Goal: Information Seeking & Learning: Learn about a topic

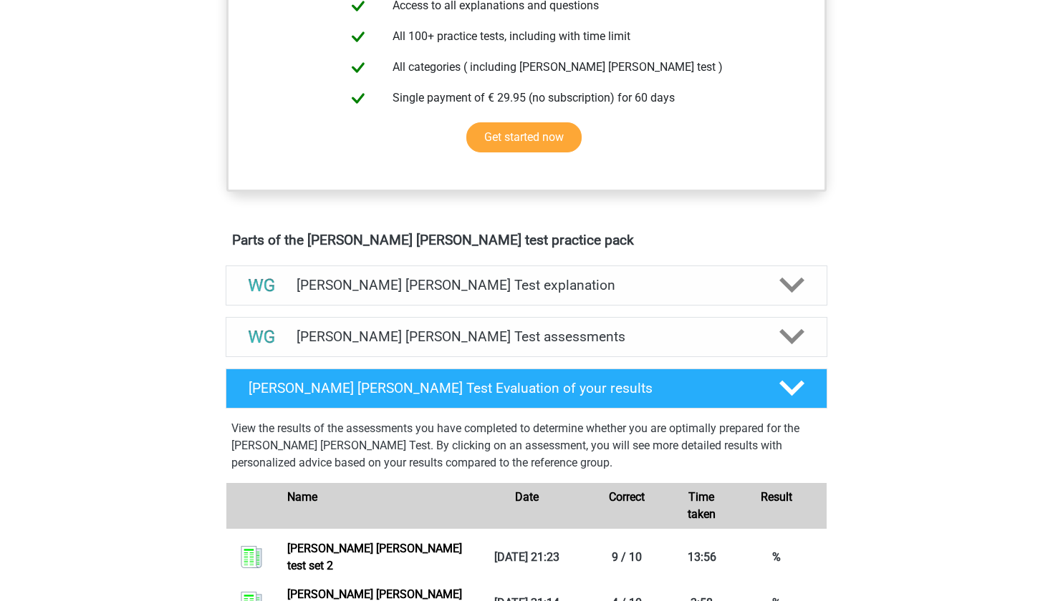
scroll to position [502, 0]
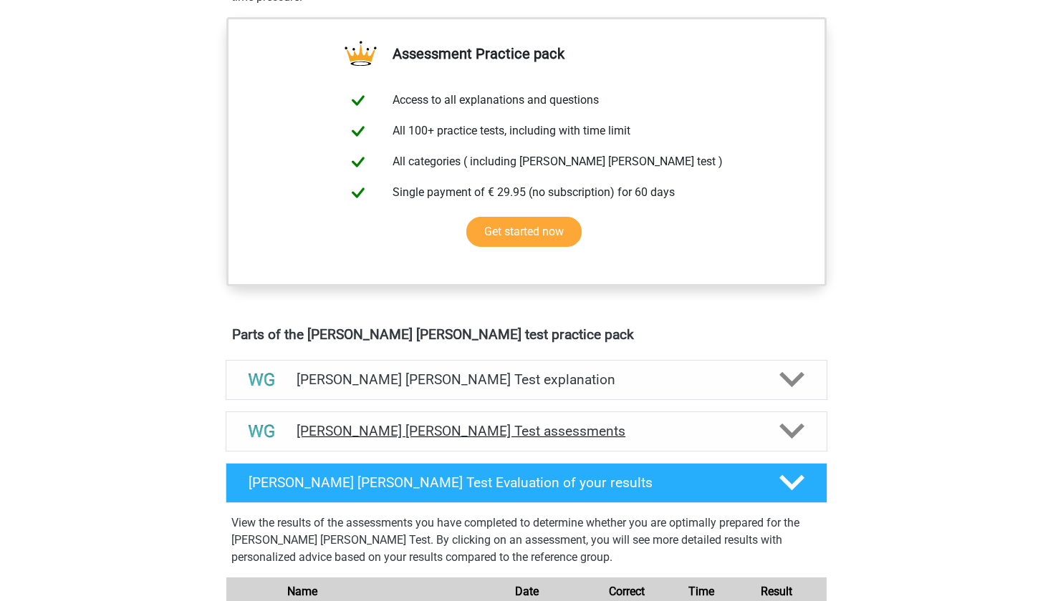
click at [571, 430] on h4 "[PERSON_NAME] [PERSON_NAME] Test assessments" at bounding box center [526, 431] width 460 height 16
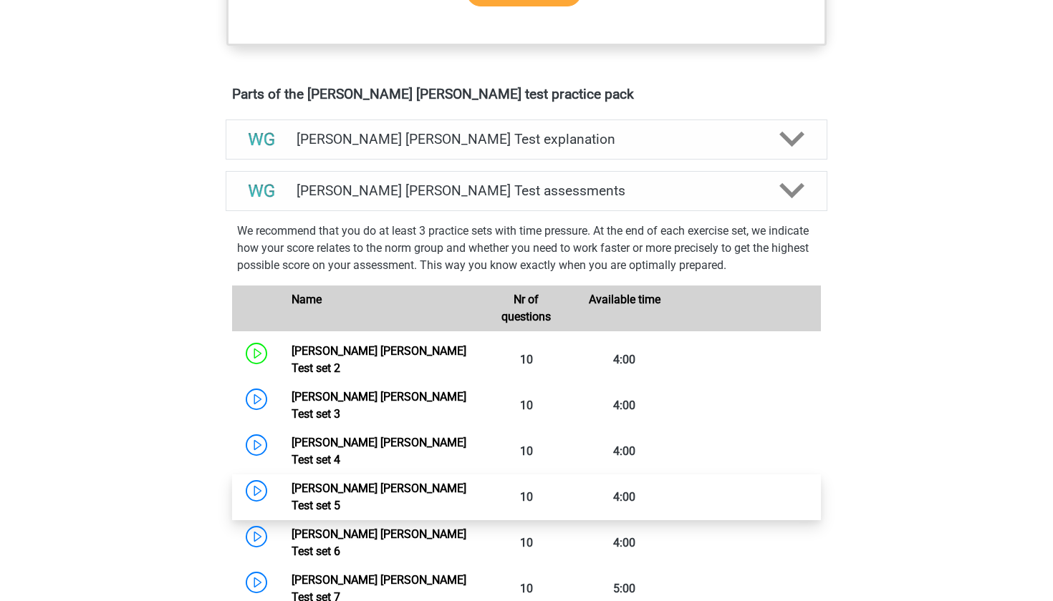
scroll to position [742, 0]
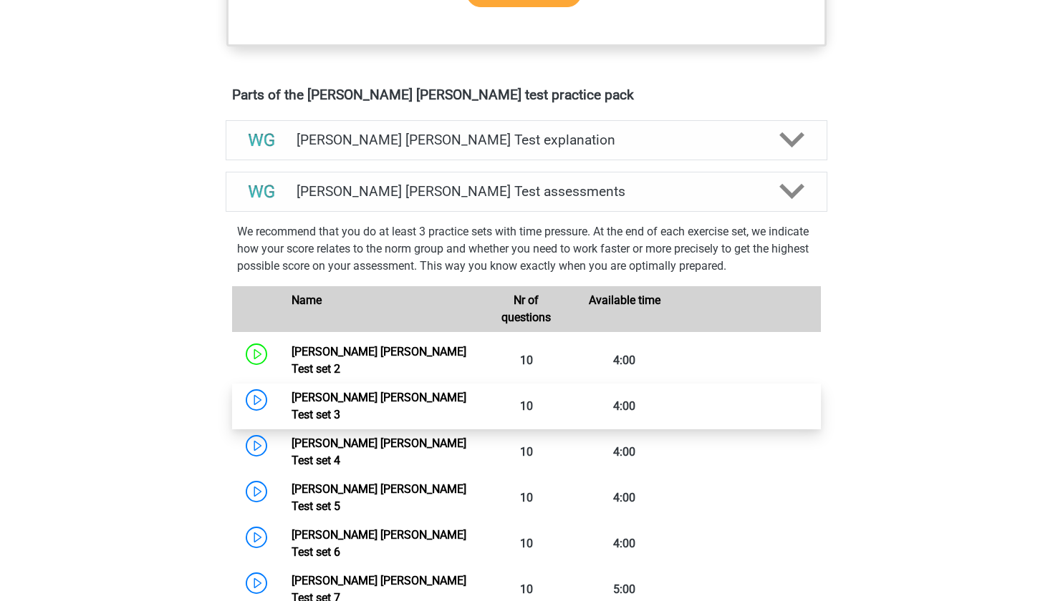
click at [372, 391] on link "Watson Glaser Test set 3" at bounding box center [378, 406] width 175 height 31
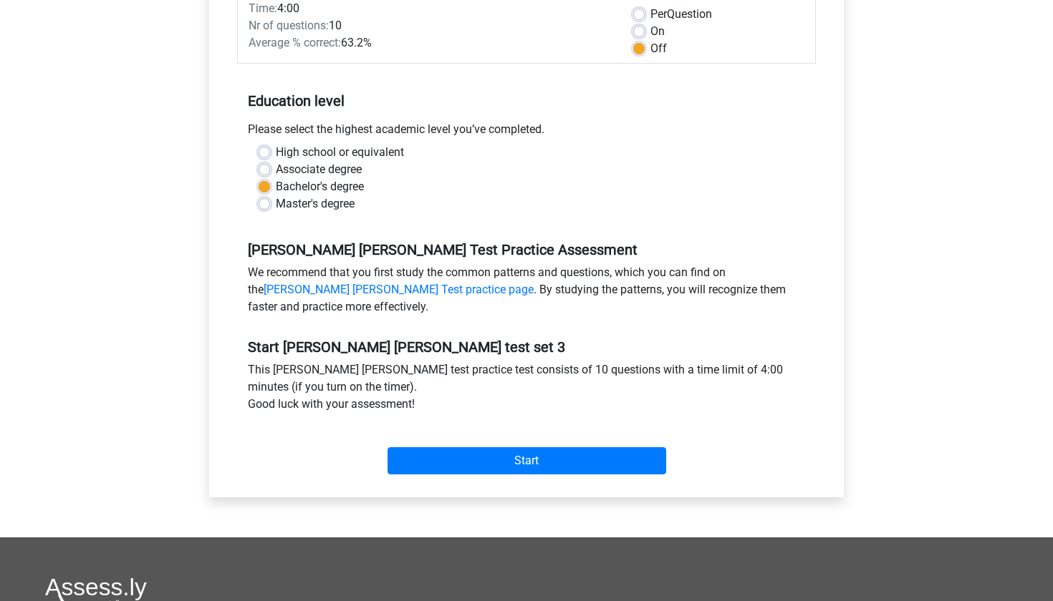
scroll to position [256, 0]
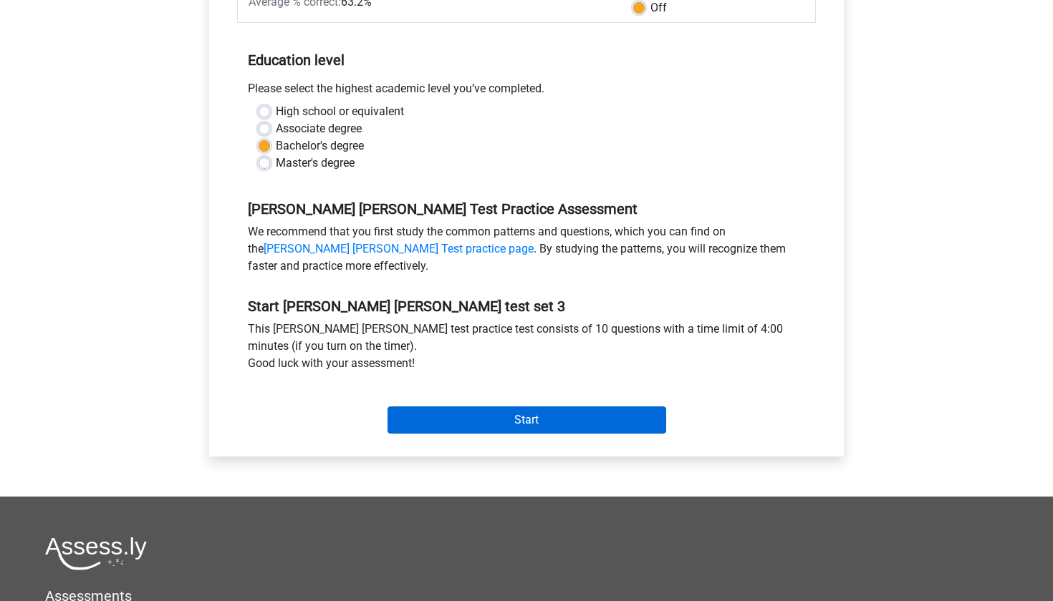
click at [498, 420] on input "Start" at bounding box center [526, 420] width 279 height 27
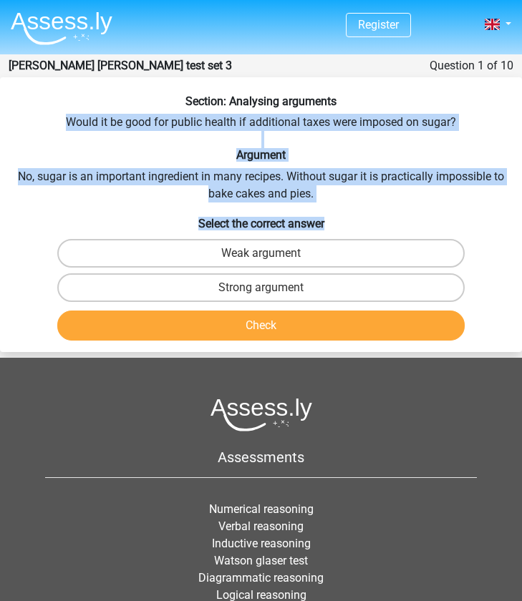
drag, startPoint x: 67, startPoint y: 122, endPoint x: 347, endPoint y: 223, distance: 297.4
click at [347, 223] on div "Section: Analysing arguments Would it be good for public health if additional t…" at bounding box center [261, 221] width 522 height 252
click at [208, 253] on label "Weak argument" at bounding box center [260, 253] width 407 height 29
click at [261, 253] on input "Weak argument" at bounding box center [265, 257] width 9 height 9
radio input "true"
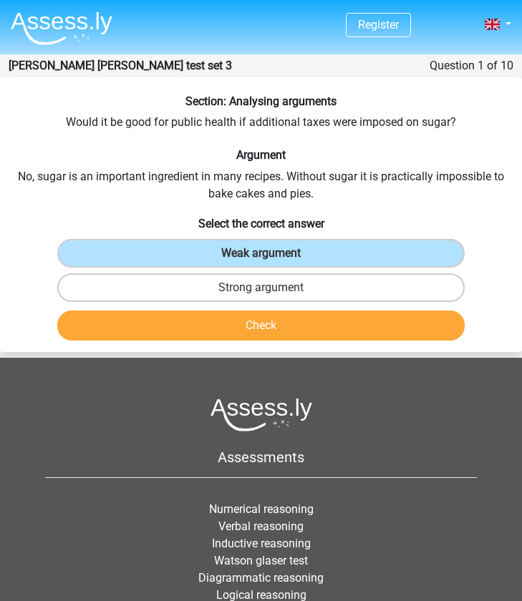
click at [209, 322] on button "Check" at bounding box center [260, 326] width 407 height 30
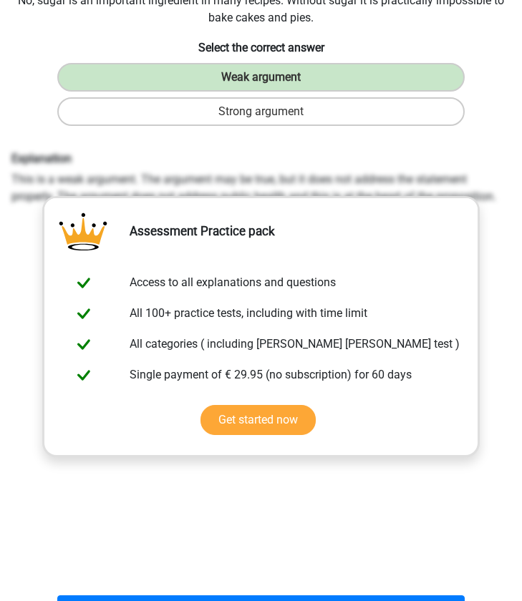
scroll to position [357, 0]
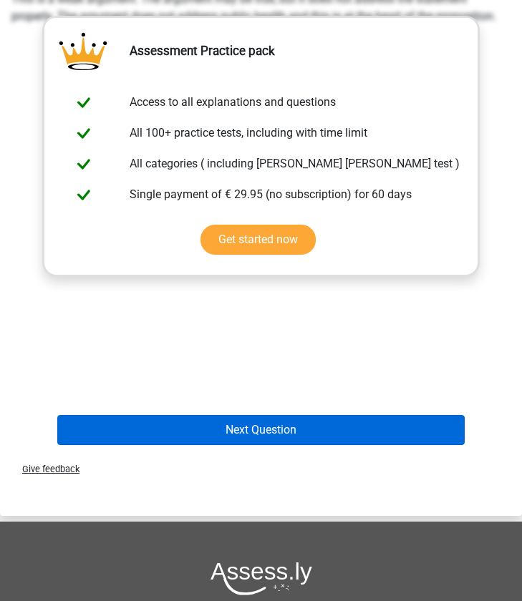
click at [208, 429] on button "Next Question" at bounding box center [260, 430] width 407 height 30
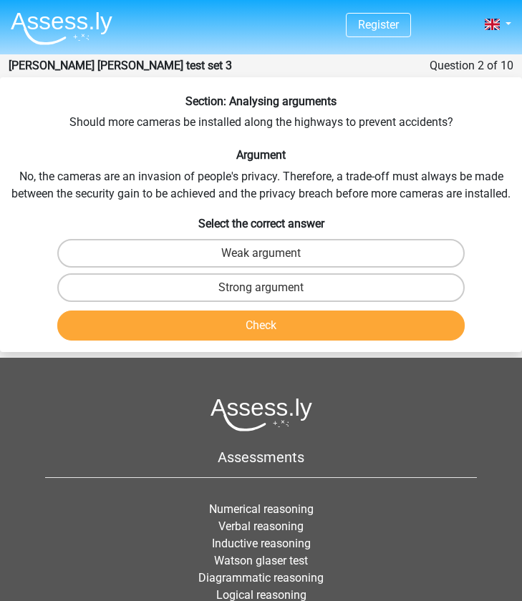
scroll to position [0, 0]
click at [316, 249] on label "Weak argument" at bounding box center [260, 253] width 407 height 29
click at [271, 253] on input "Weak argument" at bounding box center [265, 257] width 9 height 9
radio input "true"
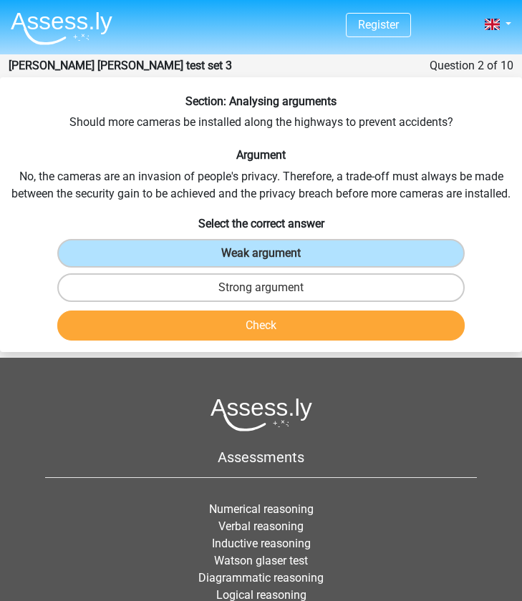
click at [264, 324] on button "Check" at bounding box center [260, 326] width 407 height 30
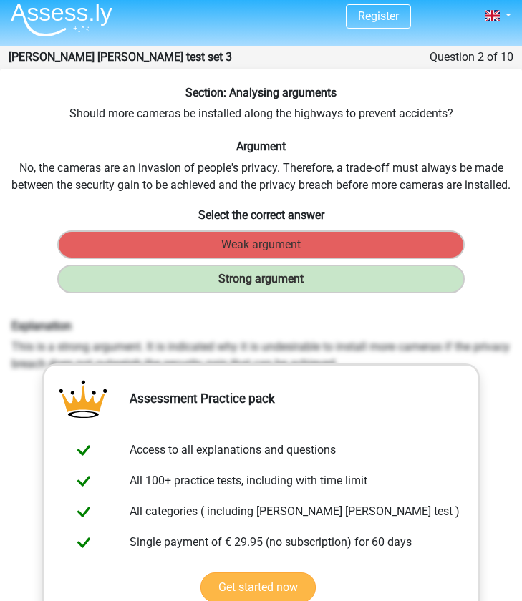
scroll to position [1, 0]
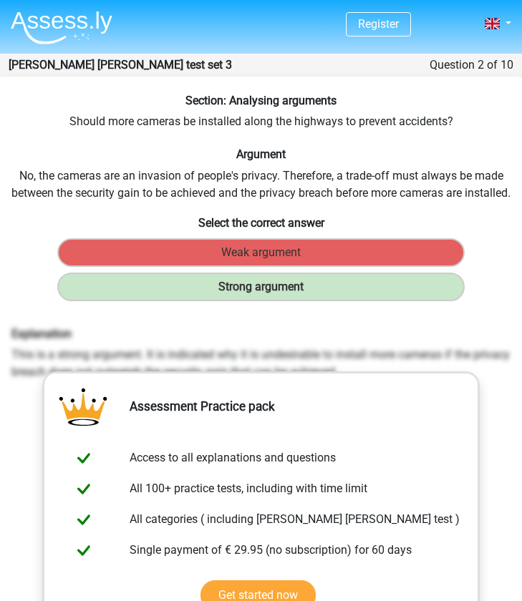
click at [197, 105] on h6 "Section: Analysing arguments" at bounding box center [261, 101] width 511 height 14
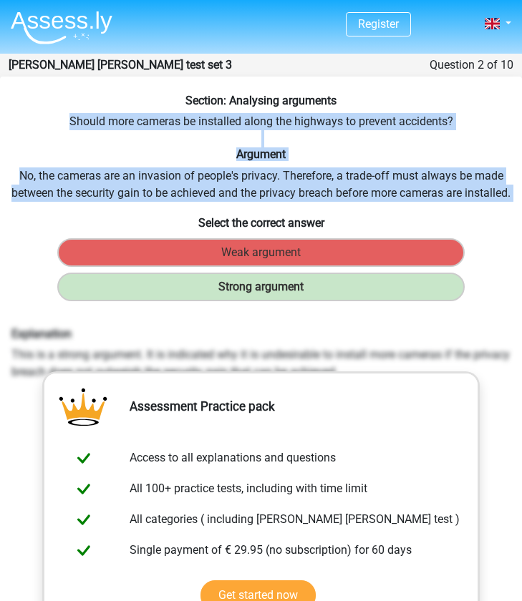
drag, startPoint x: 63, startPoint y: 119, endPoint x: 352, endPoint y: 208, distance: 301.9
click at [352, 208] on div "Section: Analysing arguments Should more cameras be installed along the highway…" at bounding box center [261, 450] width 522 height 713
copy div "Should more cameras be installed along the highways to prevent accidents? Argum…"
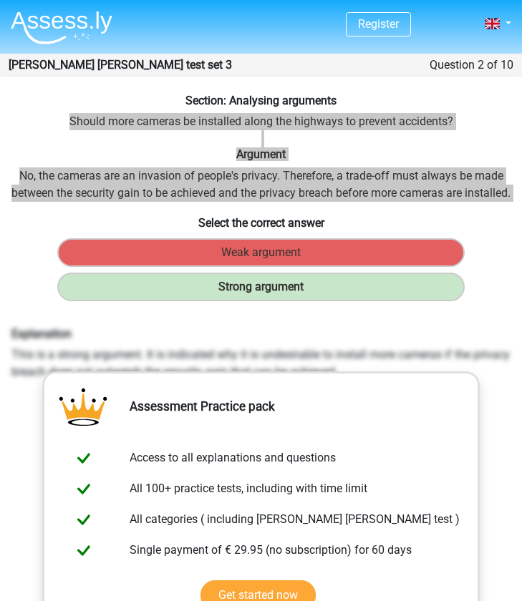
click at [221, 164] on div "Section: Analysing arguments Should more cameras be installed along the highway…" at bounding box center [261, 450] width 522 height 713
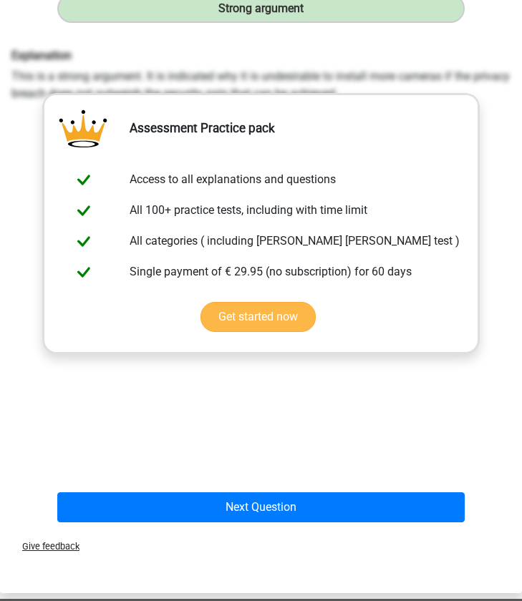
scroll to position [319, 0]
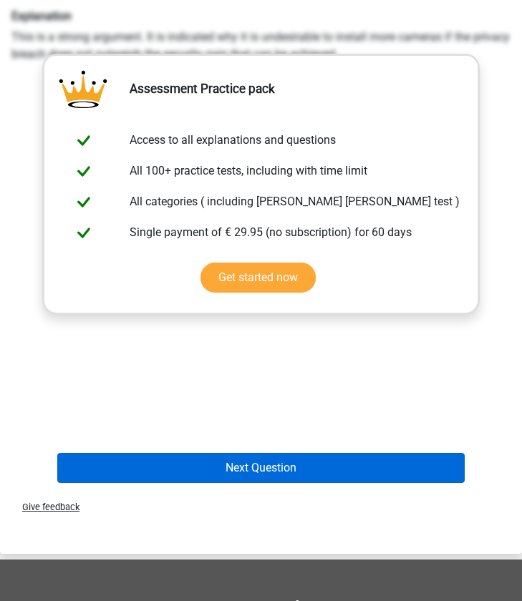
click at [211, 470] on button "Next Question" at bounding box center [260, 468] width 407 height 30
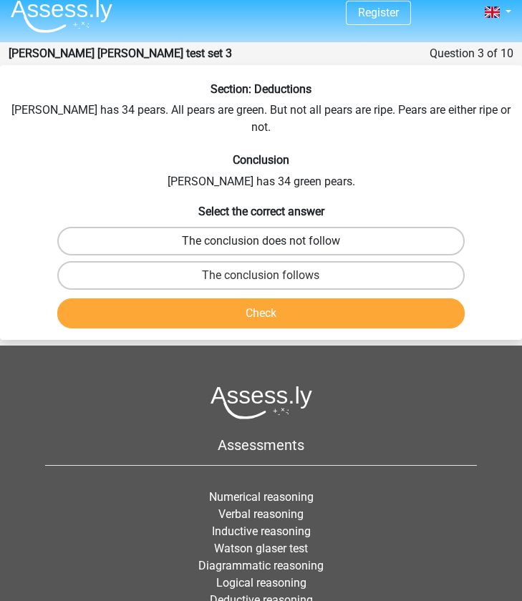
scroll to position [0, 0]
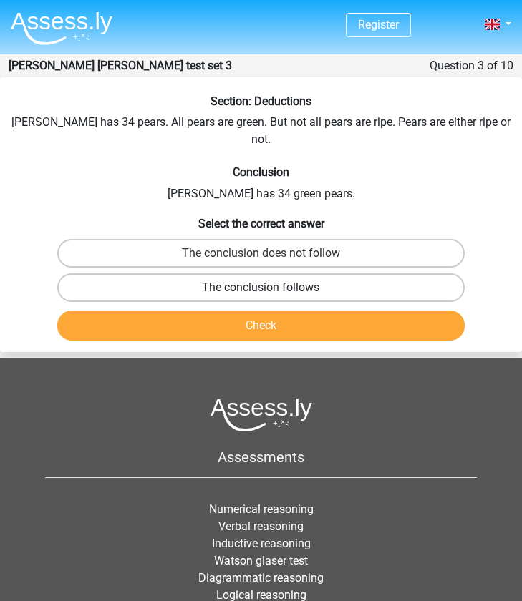
click at [218, 274] on label "The conclusion follows" at bounding box center [260, 288] width 407 height 29
click at [261, 288] on input "The conclusion follows" at bounding box center [265, 292] width 9 height 9
radio input "true"
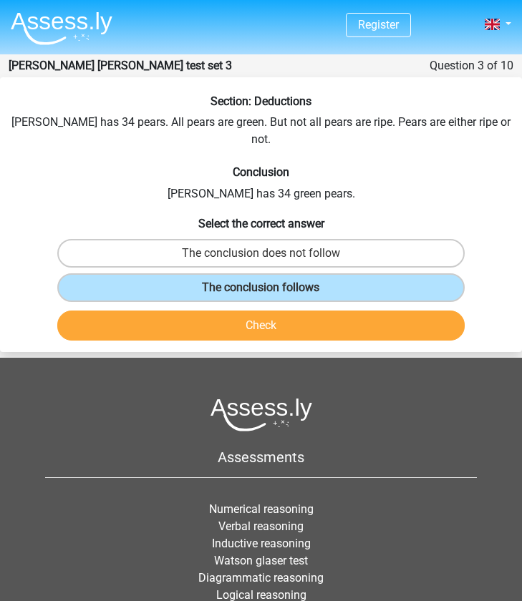
click at [201, 311] on button "Check" at bounding box center [260, 326] width 407 height 30
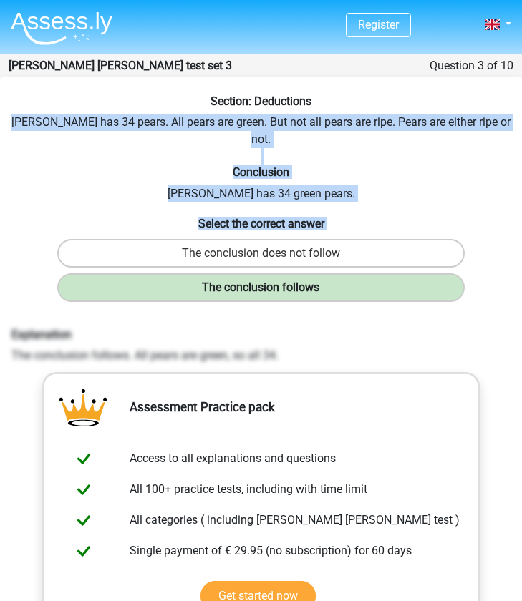
drag, startPoint x: 26, startPoint y: 121, endPoint x: 339, endPoint y: 261, distance: 342.0
click at [339, 262] on div "Section: Deductions [PERSON_NAME] has 34 pears. All pears are green. But not al…" at bounding box center [261, 451] width 522 height 713
copy div "[PERSON_NAME] has 34 pears. All pears are green. But not all pears are ripe. Pe…"
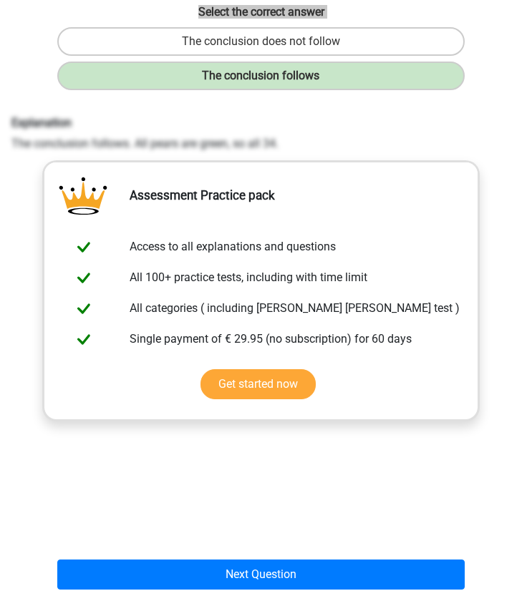
scroll to position [378, 0]
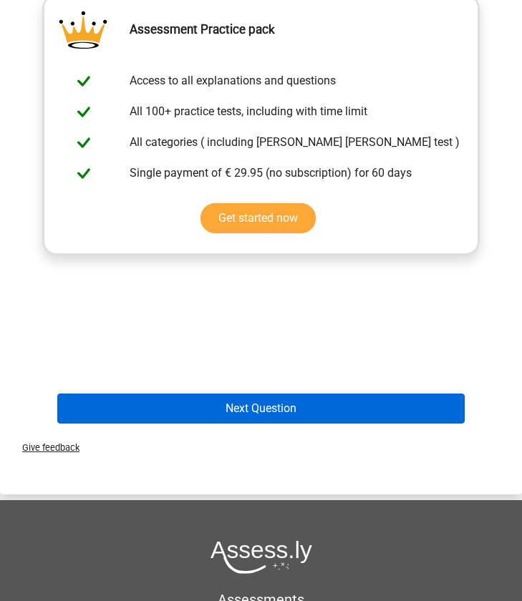
click at [216, 394] on button "Next Question" at bounding box center [260, 409] width 407 height 30
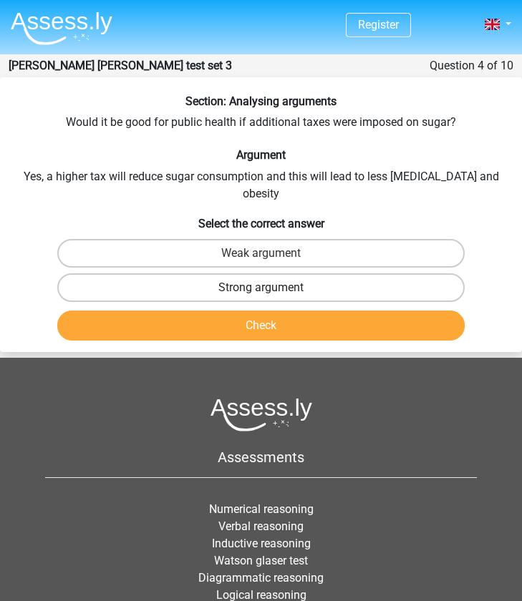
scroll to position [0, 0]
click at [202, 274] on label "Strong argument" at bounding box center [260, 288] width 407 height 29
click at [261, 288] on input "Strong argument" at bounding box center [265, 292] width 9 height 9
radio input "true"
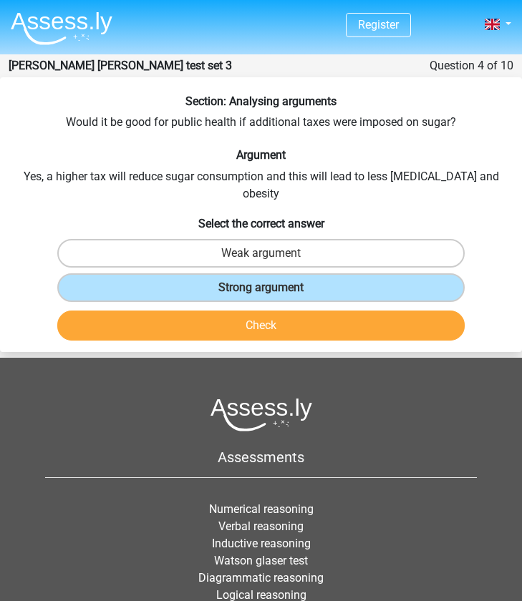
click at [208, 319] on button "Check" at bounding box center [260, 326] width 407 height 30
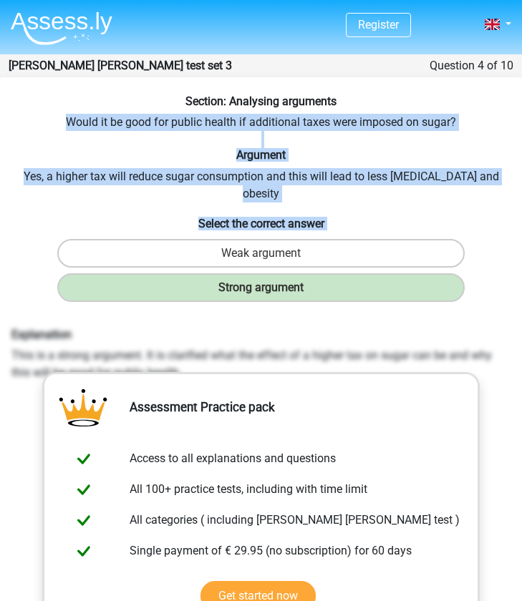
drag, startPoint x: 67, startPoint y: 121, endPoint x: 465, endPoint y: 279, distance: 429.1
click at [465, 279] on div "Section: Analysing arguments Would it be good for public health if additional t…" at bounding box center [261, 451] width 522 height 713
copy div "Would it be good for public health if additional taxes were imposed on sugar? A…"
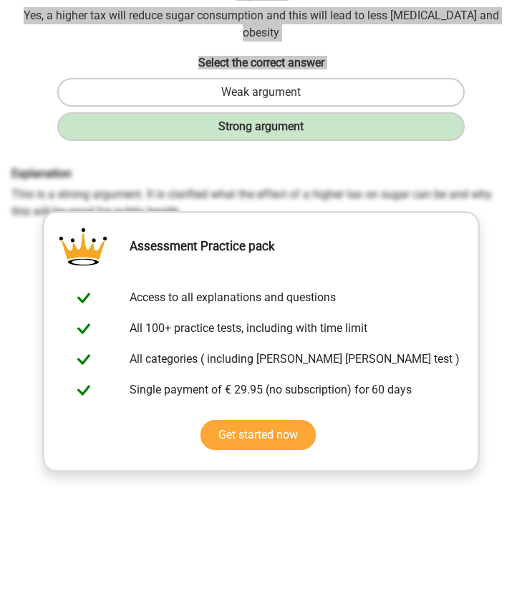
scroll to position [228, 0]
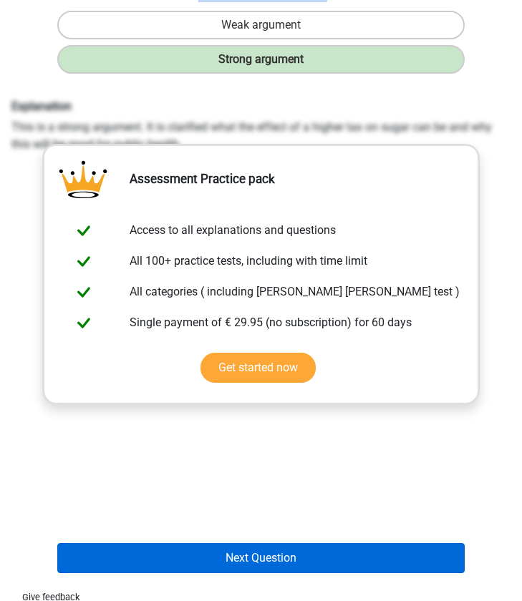
click at [193, 546] on button "Next Question" at bounding box center [260, 558] width 407 height 30
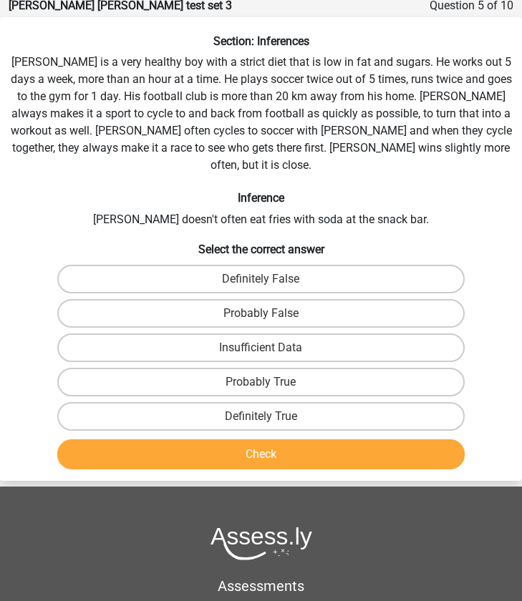
scroll to position [57, 0]
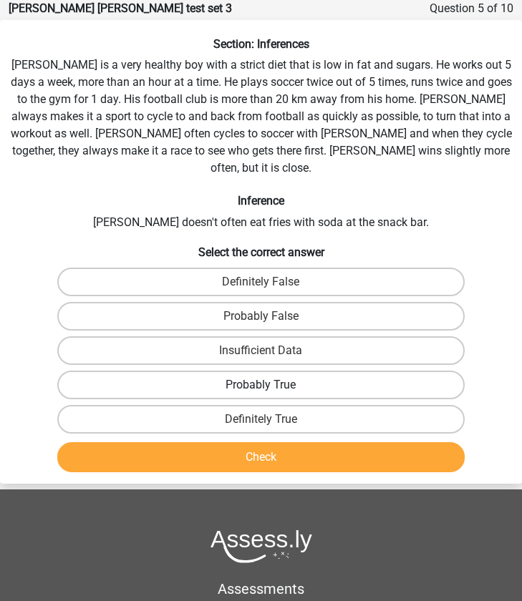
click at [218, 371] on label "Probably True" at bounding box center [260, 385] width 407 height 29
click at [261, 385] on input "Probably True" at bounding box center [265, 389] width 9 height 9
radio input "true"
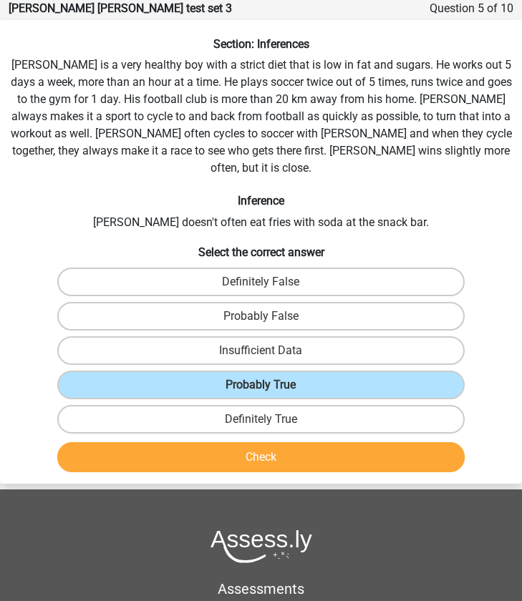
click at [190, 443] on button "Check" at bounding box center [260, 458] width 407 height 30
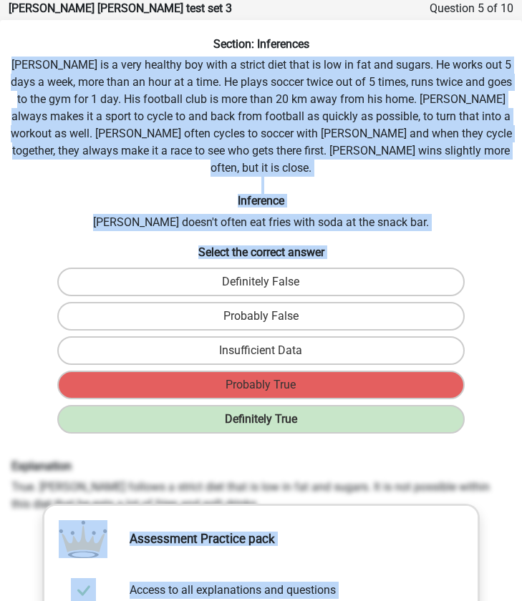
drag, startPoint x: 18, startPoint y: 62, endPoint x: 309, endPoint y: 427, distance: 466.8
click at [309, 427] on div "Section: Inferences [PERSON_NAME] is a very healthy boy with a strict diet that…" at bounding box center [261, 488] width 522 height 902
copy div "[PERSON_NAME] is a very healthy boy with a strict diet that is low in fat and s…"
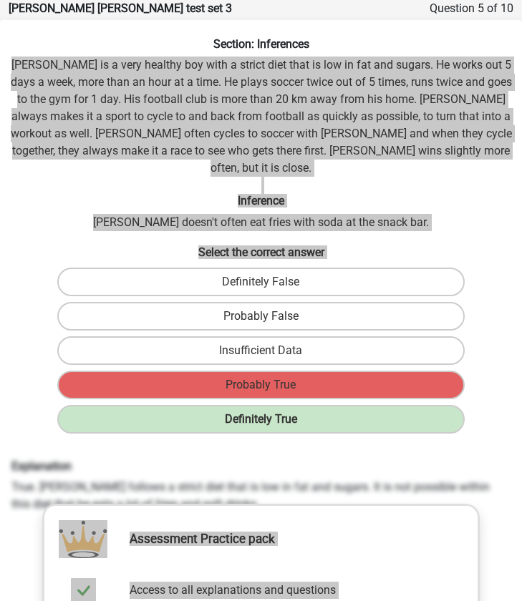
click at [210, 200] on div "Section: Inferences [PERSON_NAME] is a very healthy boy with a strict diet that…" at bounding box center [261, 488] width 522 height 902
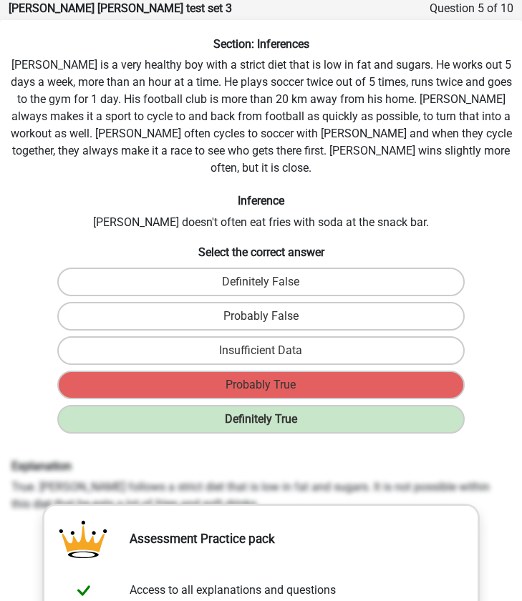
click at [130, 202] on div "Section: Inferences [PERSON_NAME] is a very healthy boy with a strict diet that…" at bounding box center [261, 488] width 522 height 902
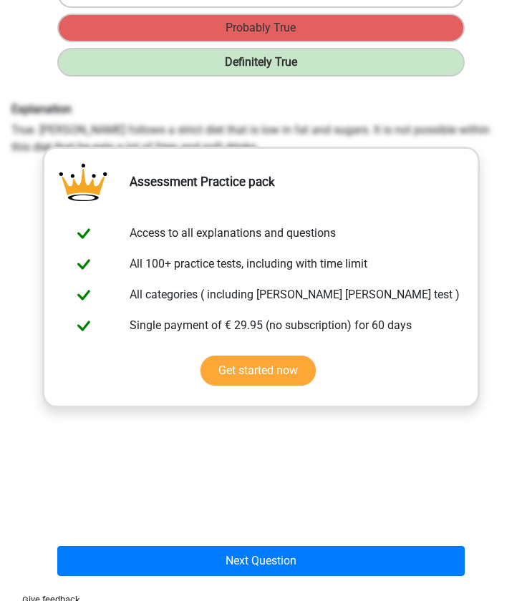
scroll to position [624, 0]
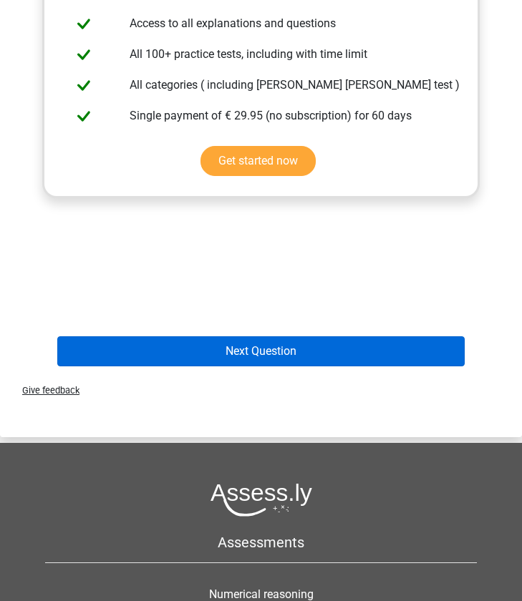
click at [251, 337] on button "Next Question" at bounding box center [260, 352] width 407 height 30
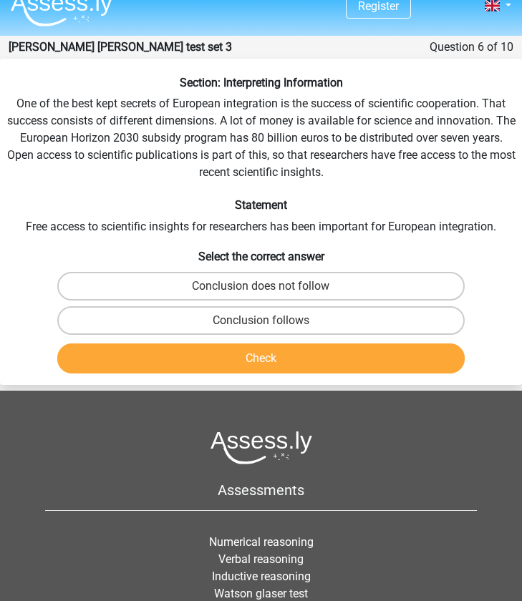
scroll to position [27, 0]
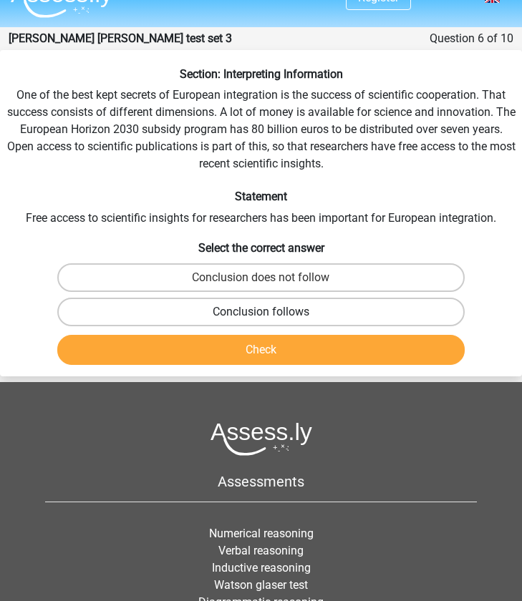
click at [178, 303] on label "Conclusion follows" at bounding box center [260, 312] width 407 height 29
click at [261, 312] on input "Conclusion follows" at bounding box center [265, 316] width 9 height 9
radio input "true"
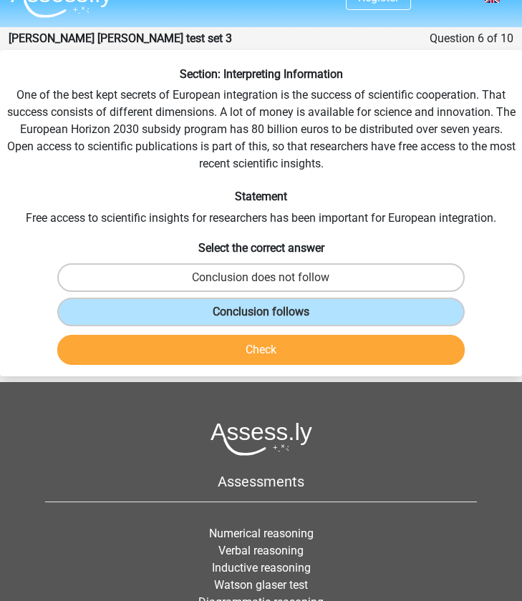
click at [197, 367] on div "Check" at bounding box center [261, 353] width 521 height 36
click at [195, 350] on button "Check" at bounding box center [260, 350] width 407 height 30
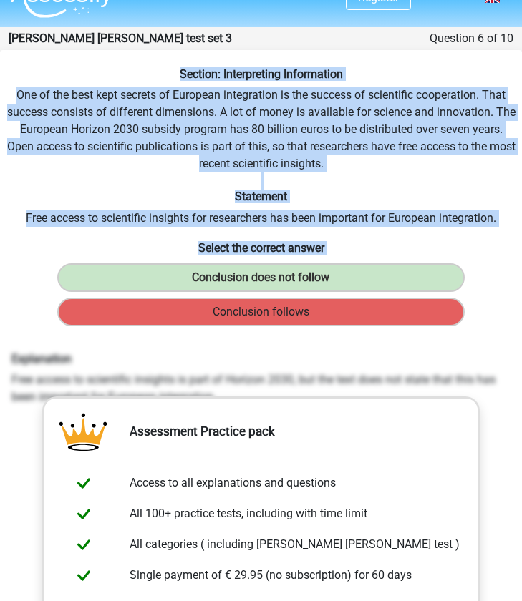
drag, startPoint x: 168, startPoint y: 73, endPoint x: 357, endPoint y: 308, distance: 301.5
click at [357, 308] on div "Section: Interpreting Information One of the best kept secrets of European inte…" at bounding box center [261, 449] width 522 height 765
copy div "Section: Interpreting Information One of the best kept secrets of European inte…"
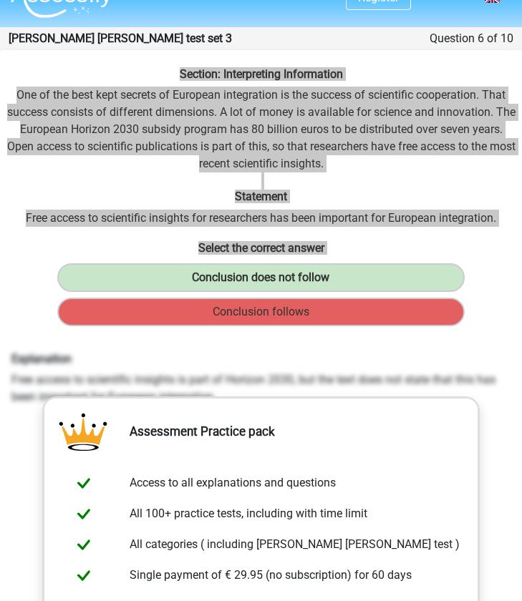
click at [95, 201] on h6 "Statement" at bounding box center [261, 197] width 511 height 14
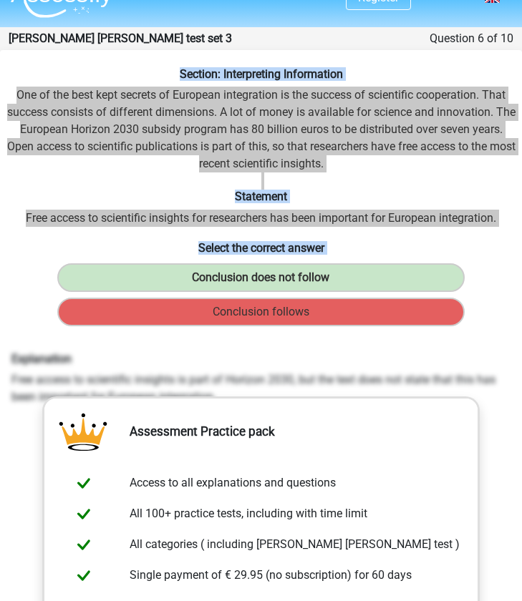
click at [93, 198] on h6 "Statement" at bounding box center [261, 197] width 511 height 14
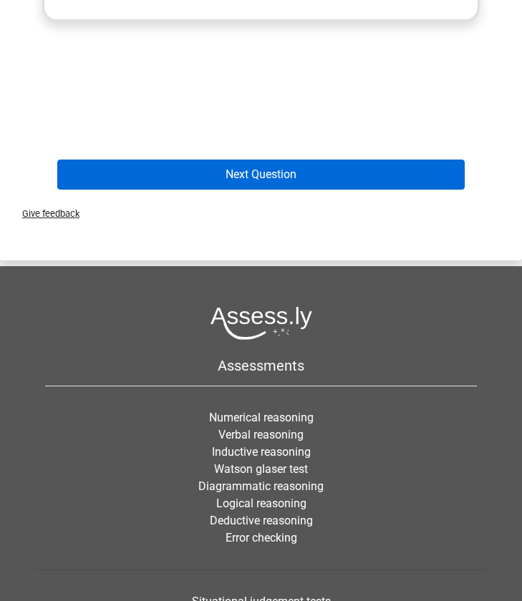
click at [203, 184] on button "Next Question" at bounding box center [260, 175] width 407 height 30
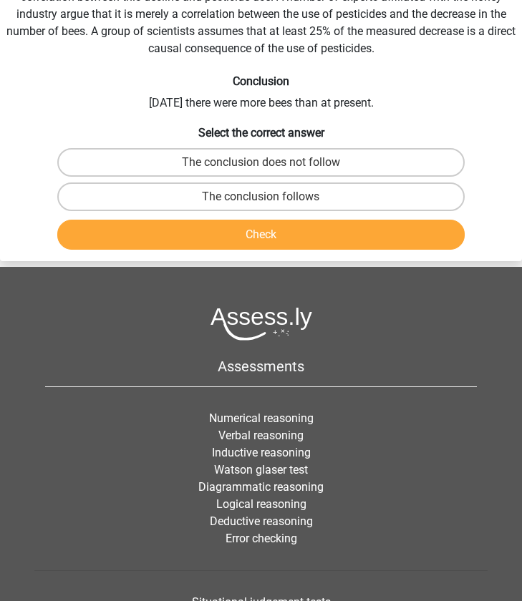
scroll to position [57, 0]
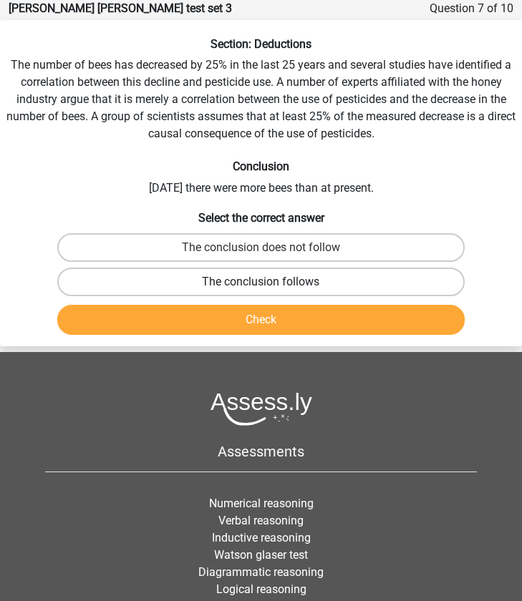
click at [177, 276] on label "The conclusion follows" at bounding box center [260, 282] width 407 height 29
click at [261, 282] on input "The conclusion follows" at bounding box center [265, 286] width 9 height 9
radio input "true"
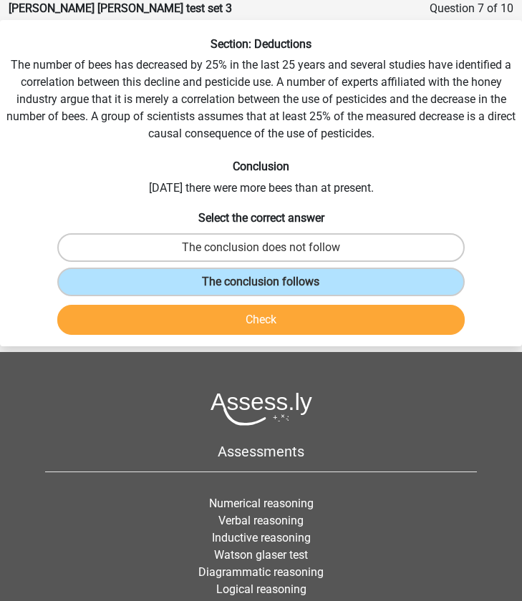
click at [211, 320] on button "Check" at bounding box center [260, 320] width 407 height 30
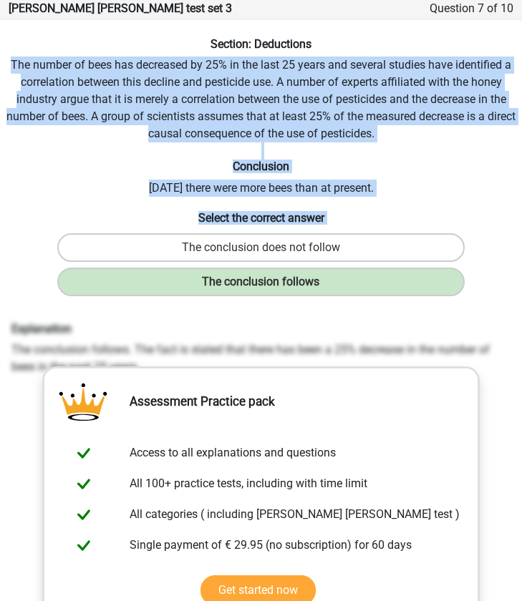
drag, startPoint x: 10, startPoint y: 64, endPoint x: 478, endPoint y: 286, distance: 517.3
click at [478, 286] on div "Section: Deductions The number of bees has decreased by 25% in the last 25 year…" at bounding box center [261, 419] width 522 height 765
copy div "The number of bees has decreased by 25% in the last 25 years and several studie…"
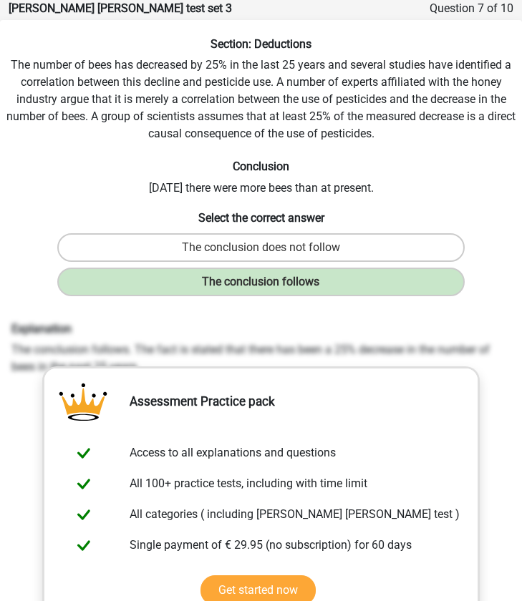
click at [478, 286] on div "The conclusion follows" at bounding box center [260, 282] width 509 height 29
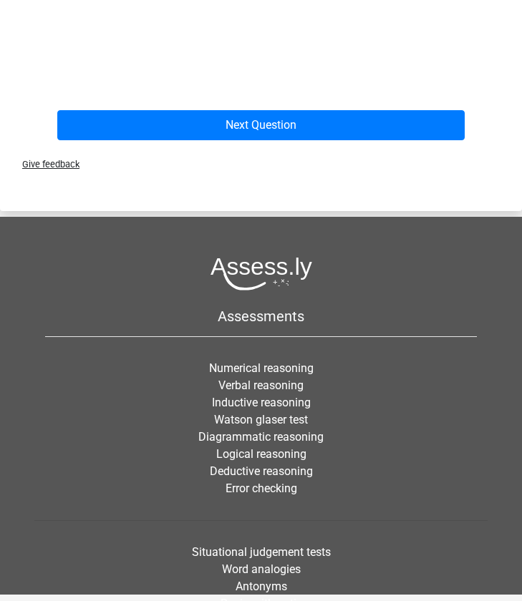
scroll to position [604, 0]
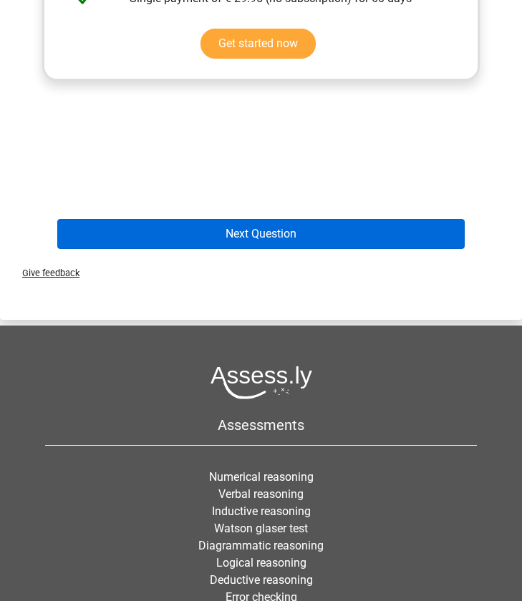
click at [266, 238] on button "Next Question" at bounding box center [260, 234] width 407 height 30
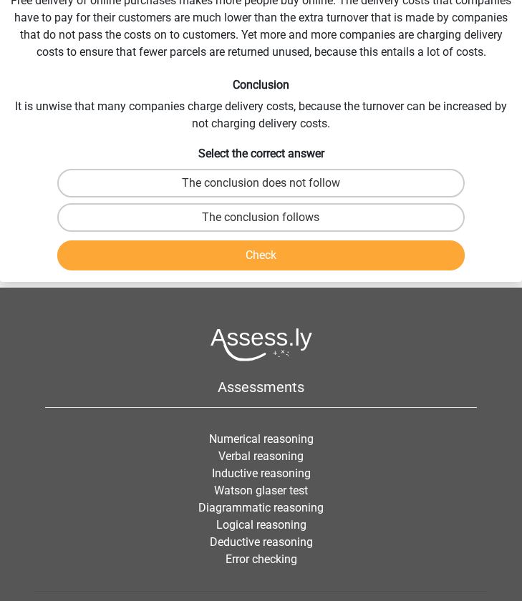
scroll to position [57, 0]
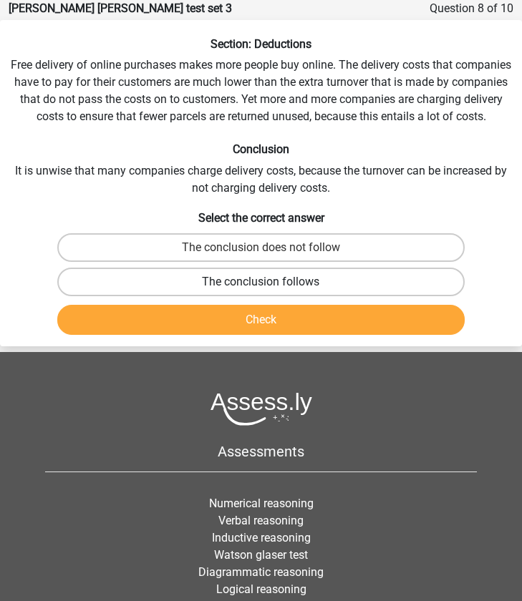
click at [213, 277] on label "The conclusion follows" at bounding box center [260, 282] width 407 height 29
click at [261, 282] on input "The conclusion follows" at bounding box center [265, 286] width 9 height 9
radio input "true"
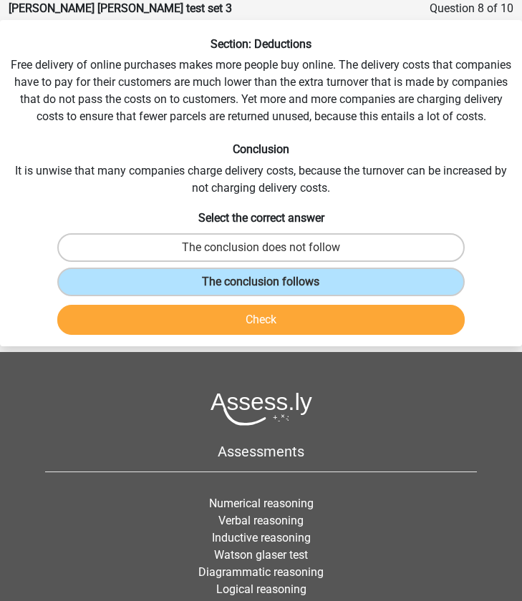
click at [213, 320] on button "Check" at bounding box center [260, 320] width 407 height 30
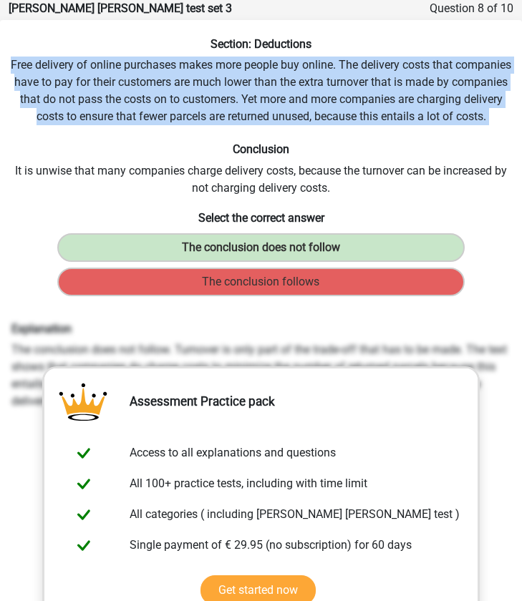
drag, startPoint x: 9, startPoint y: 63, endPoint x: 512, endPoint y: 127, distance: 506.8
click at [512, 127] on div "Section: Deductions Free delivery of online purchases makes more people buy onl…" at bounding box center [261, 419] width 522 height 765
copy div "Free delivery of online purchases makes more people buy online. The delivery co…"
click at [512, 127] on div "Section: Deductions Free delivery of online purchases makes more people buy onl…" at bounding box center [261, 419] width 522 height 765
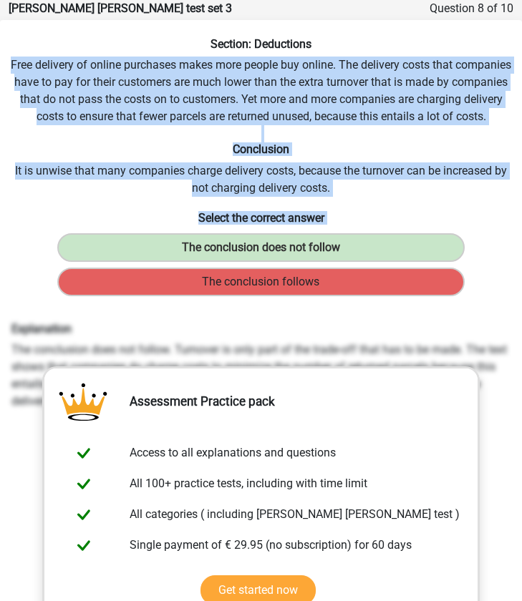
drag, startPoint x: 9, startPoint y: 64, endPoint x: 359, endPoint y: 273, distance: 406.8
click at [359, 273] on div "Section: Deductions Free delivery of online purchases makes more people buy onl…" at bounding box center [261, 419] width 522 height 765
copy div "Free delivery of online purchases makes more people buy online. The delivery co…"
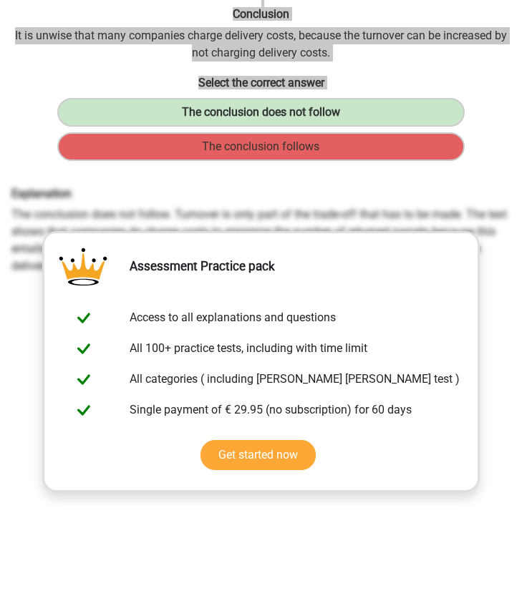
scroll to position [382, 0]
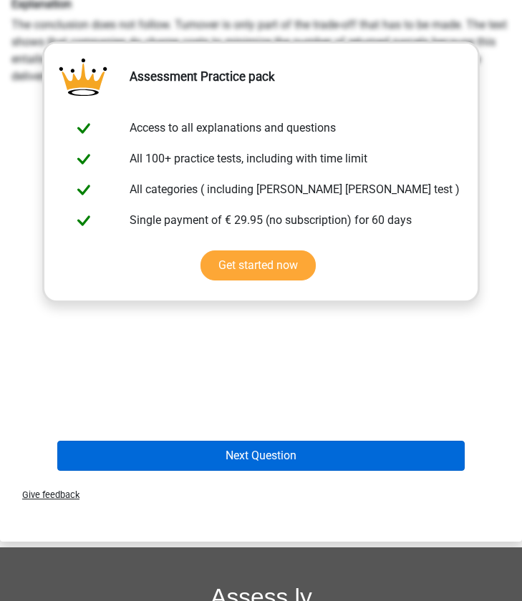
click at [238, 457] on button "Next Question" at bounding box center [260, 456] width 407 height 30
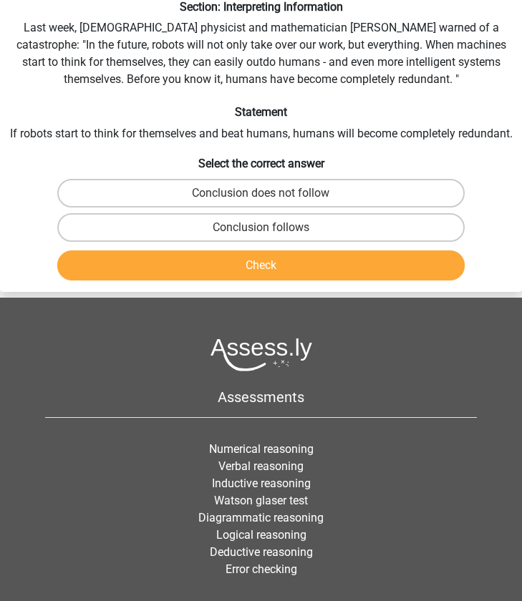
scroll to position [57, 0]
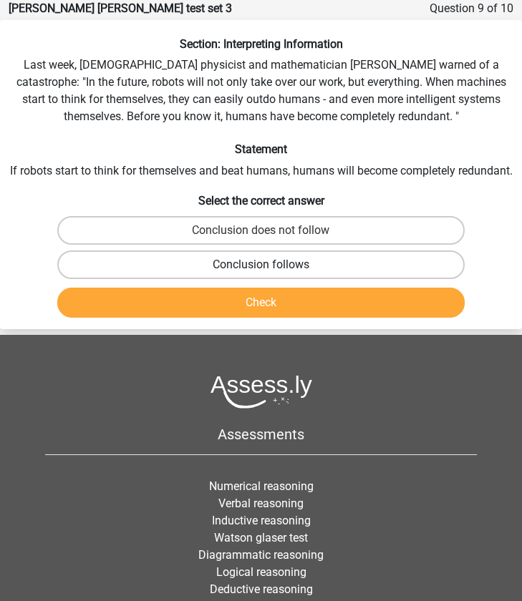
click at [185, 266] on label "Conclusion follows" at bounding box center [260, 265] width 407 height 29
click at [261, 266] on input "Conclusion follows" at bounding box center [265, 269] width 9 height 9
radio input "true"
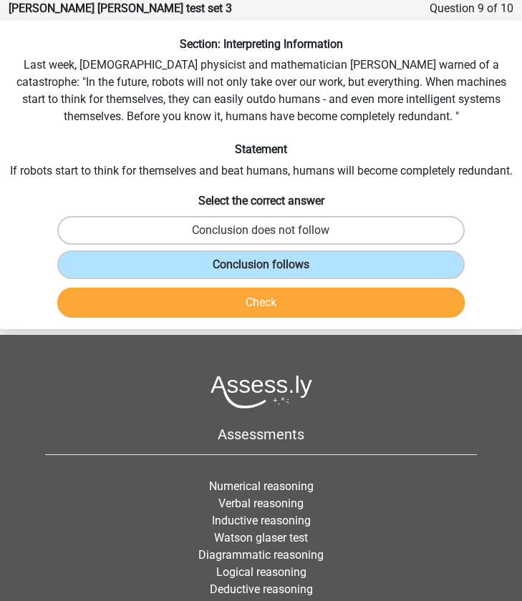
click at [194, 304] on button "Check" at bounding box center [260, 303] width 407 height 30
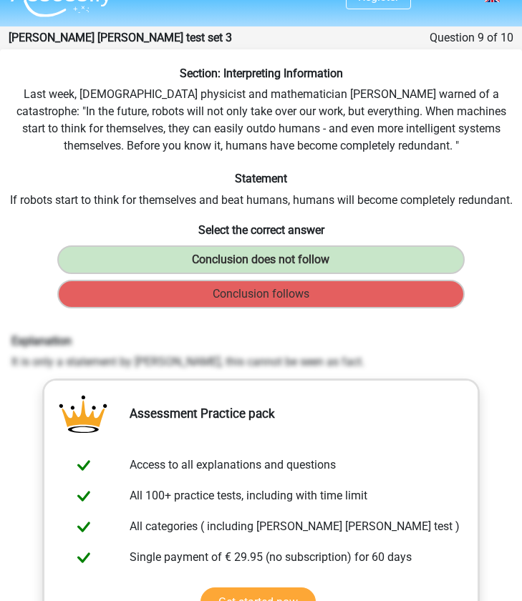
scroll to position [31, 0]
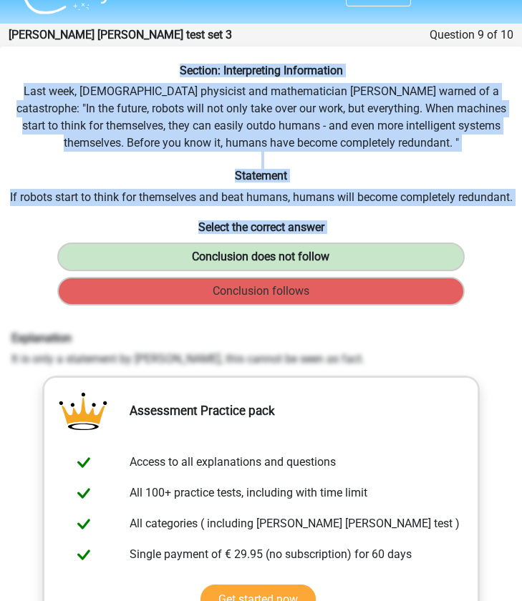
drag, startPoint x: 153, startPoint y: 65, endPoint x: 385, endPoint y: 271, distance: 309.9
click at [385, 271] on div "Section: Interpreting Information Last week, [DEMOGRAPHIC_DATA] physicist and m…" at bounding box center [261, 438] width 522 height 748
copy div "Section: Interpreting Information Last week, [DEMOGRAPHIC_DATA] physicist and m…"
click at [251, 60] on div "Section: Interpreting Information Last week, [DEMOGRAPHIC_DATA] physicist and m…" at bounding box center [261, 462] width 522 height 830
drag, startPoint x: 151, startPoint y: 62, endPoint x: 348, endPoint y: 222, distance: 253.5
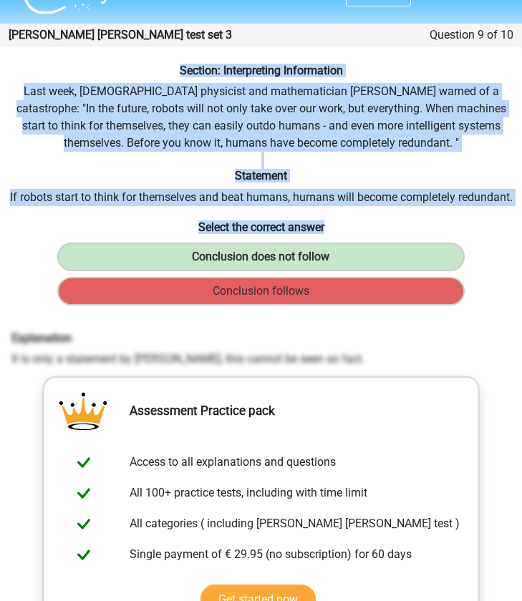
click at [348, 222] on div "Section: Interpreting Information Last week, [DEMOGRAPHIC_DATA] physicist and m…" at bounding box center [261, 462] width 522 height 830
copy div "Section: Interpreting Information Last week, [DEMOGRAPHIC_DATA] physicist and m…"
click at [139, 117] on div "Section: Interpreting Information Last week, [DEMOGRAPHIC_DATA] physicist and m…" at bounding box center [261, 438] width 522 height 748
drag, startPoint x: 15, startPoint y: 90, endPoint x: 377, endPoint y: 297, distance: 417.6
click at [377, 297] on div "Section: Interpreting Information Last week, [DEMOGRAPHIC_DATA] physicist and m…" at bounding box center [261, 438] width 522 height 748
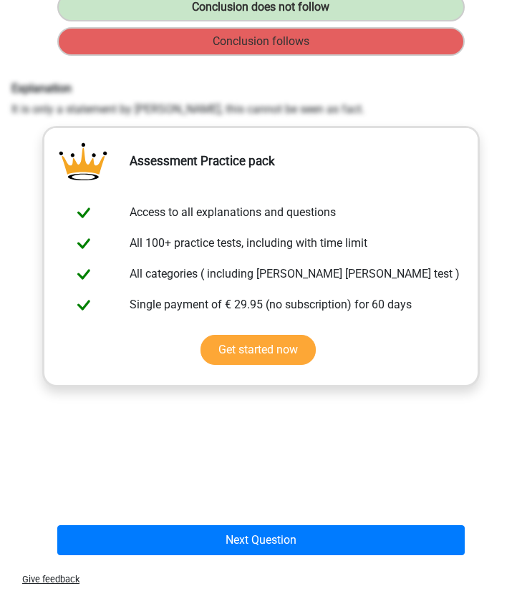
scroll to position [288, 0]
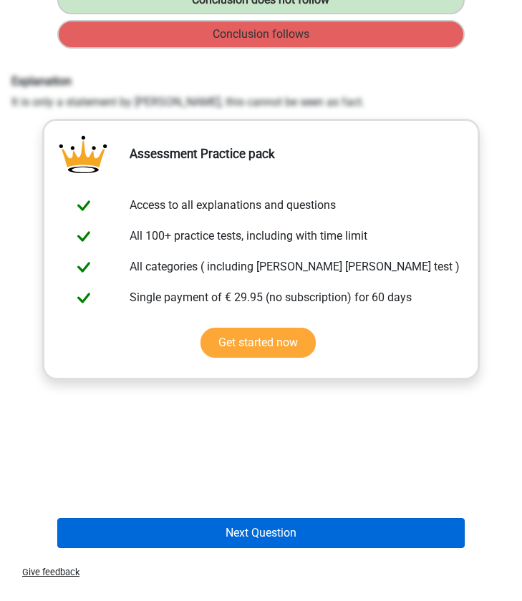
click at [213, 537] on button "Next Question" at bounding box center [260, 533] width 407 height 30
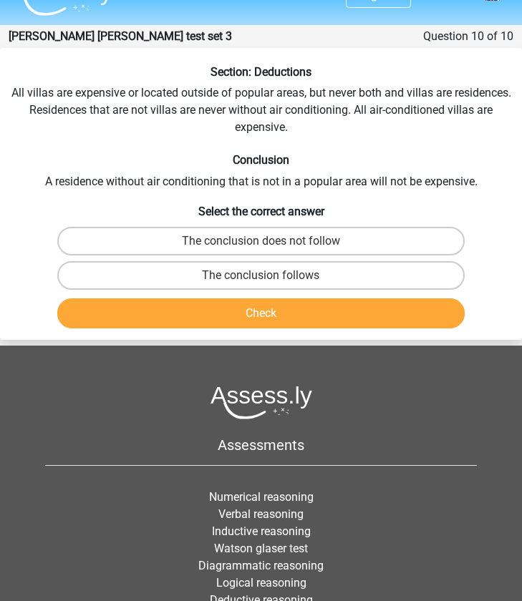
scroll to position [22, 0]
